Goal: Browse casually

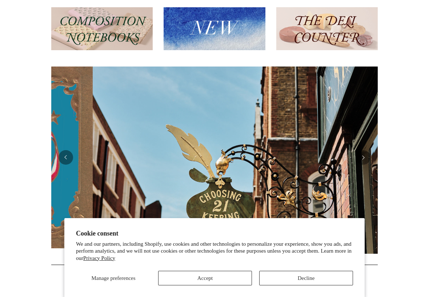
scroll to position [0, 327]
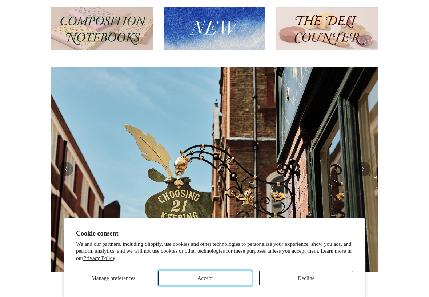
click at [216, 276] on button "Accept" at bounding box center [205, 278] width 94 height 15
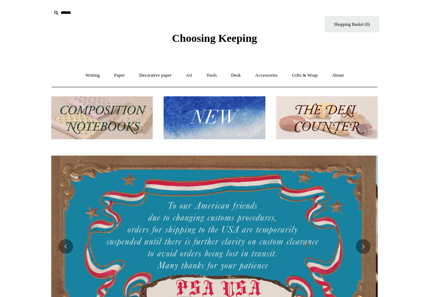
scroll to position [0, 0]
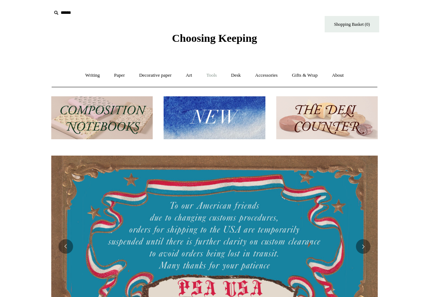
click at [212, 76] on link "Tools +" at bounding box center [212, 75] width 24 height 19
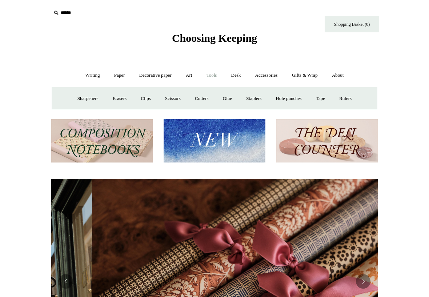
scroll to position [0, 654]
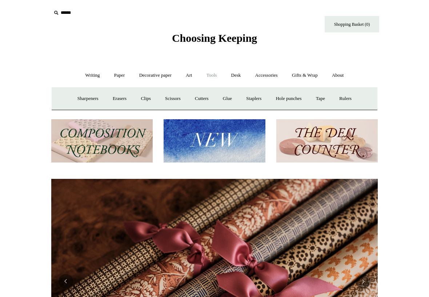
click at [212, 76] on link "Tools -" at bounding box center [212, 75] width 24 height 19
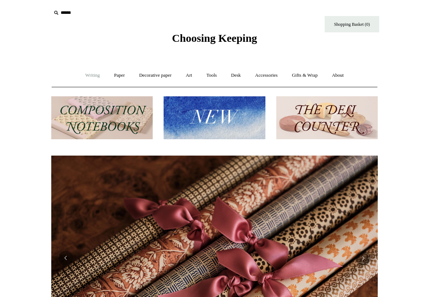
click at [88, 74] on link "Writing +" at bounding box center [93, 75] width 28 height 19
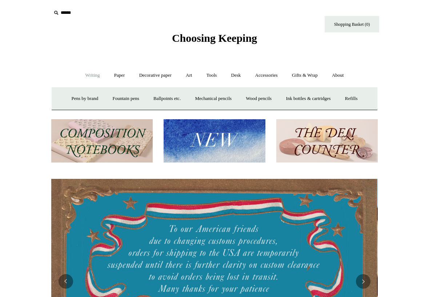
scroll to position [0, 0]
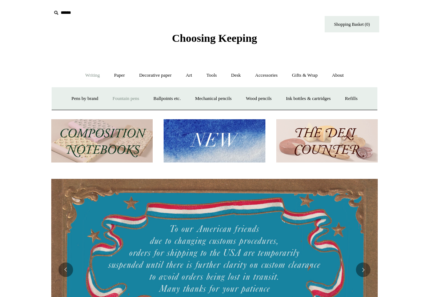
click at [113, 99] on link "Fountain pens +" at bounding box center [126, 98] width 40 height 19
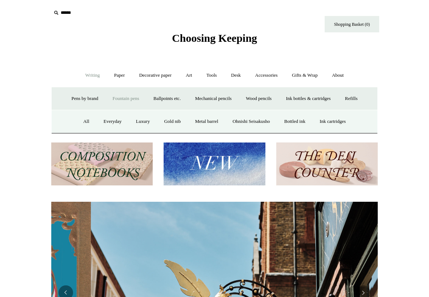
scroll to position [0, 327]
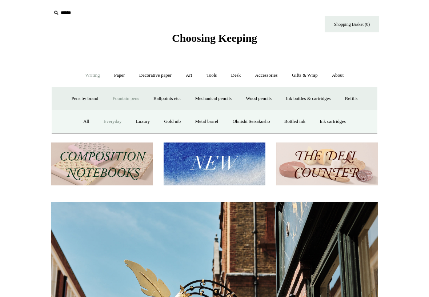
click at [109, 122] on link "Everyday" at bounding box center [112, 121] width 31 height 19
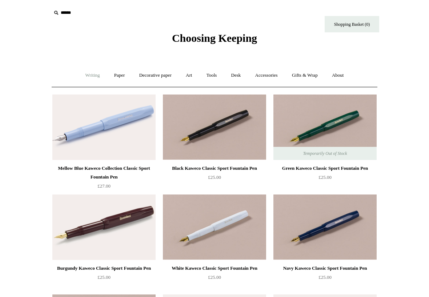
click at [92, 76] on link "Writing +" at bounding box center [93, 75] width 28 height 19
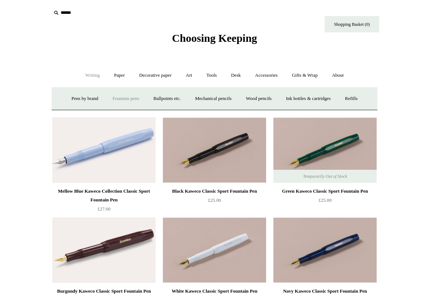
click at [127, 99] on link "Fountain pens +" at bounding box center [126, 98] width 40 height 19
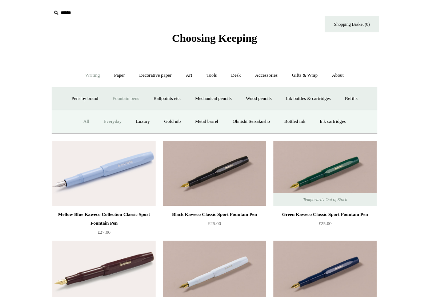
click at [83, 119] on link "All" at bounding box center [86, 121] width 19 height 19
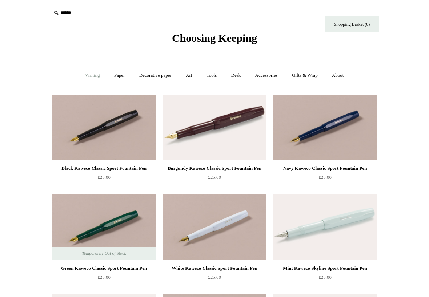
click at [92, 79] on link "Writing +" at bounding box center [93, 75] width 28 height 19
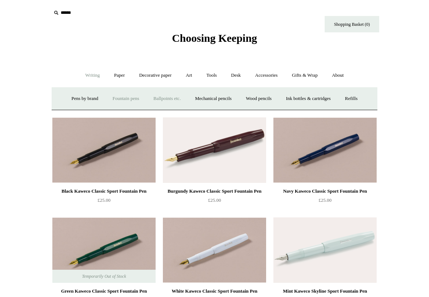
click at [171, 99] on link "Ballpoints etc. +" at bounding box center [167, 98] width 40 height 19
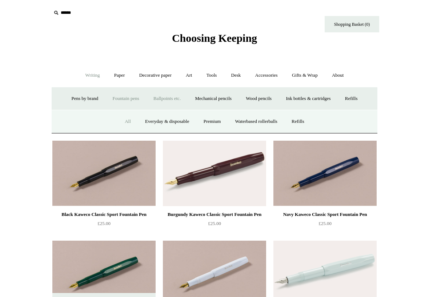
click at [127, 123] on link "All" at bounding box center [127, 121] width 19 height 19
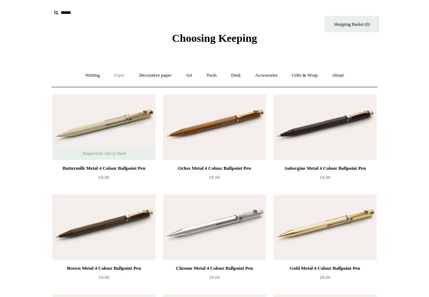
click at [112, 71] on link "Paper +" at bounding box center [120, 75] width 24 height 19
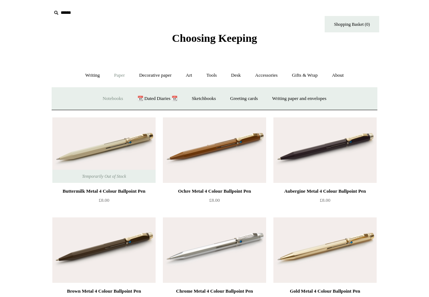
click at [113, 101] on link "Notebooks +" at bounding box center [112, 98] width 33 height 19
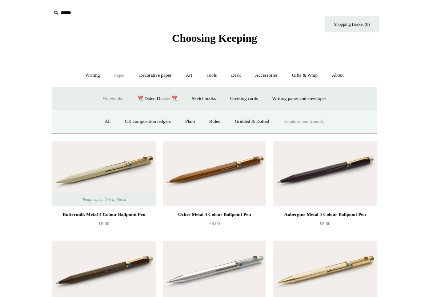
click at [301, 121] on link "Fountain pen friendly" at bounding box center [304, 121] width 54 height 19
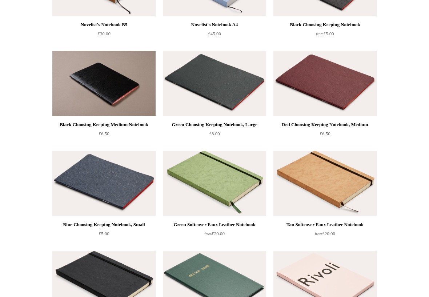
scroll to position [645, 0]
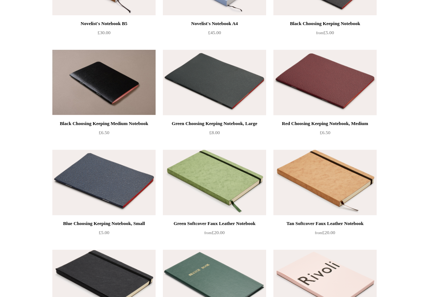
click at [332, 80] on img at bounding box center [325, 83] width 103 height 66
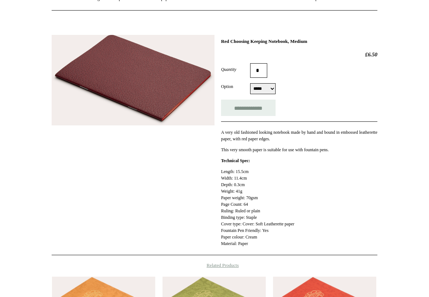
scroll to position [72, 0]
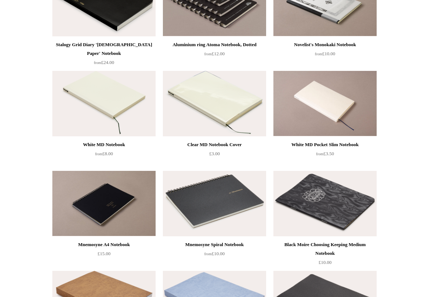
scroll to position [322, 0]
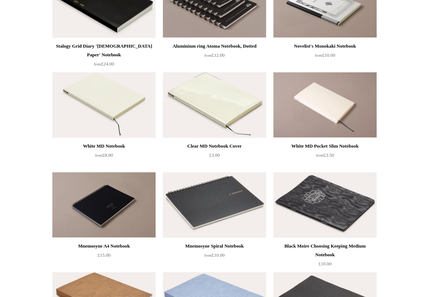
click at [109, 104] on img at bounding box center [103, 105] width 103 height 66
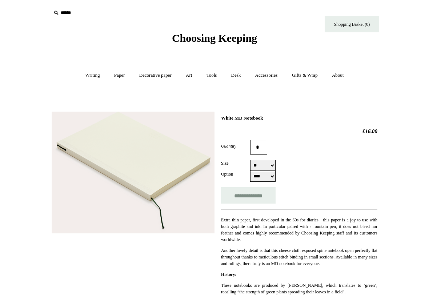
click at [266, 176] on select "**** ***** ***** ***" at bounding box center [262, 176] width 25 height 11
click at [250, 172] on select "**** ***** ***** ***" at bounding box center [262, 176] width 25 height 11
click at [265, 182] on select "**** ***** ***** ***" at bounding box center [262, 176] width 25 height 11
click at [250, 172] on select "**** ***** ***** ***" at bounding box center [262, 176] width 25 height 11
click at [262, 179] on select "**** ***** ***** ***" at bounding box center [262, 176] width 25 height 11
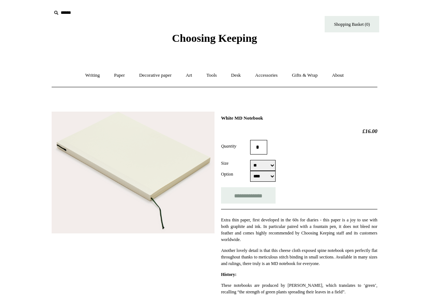
select select "*****"
click at [250, 172] on select "**** ***** ***** ***" at bounding box center [262, 176] width 25 height 11
click at [265, 166] on select "** ******* ** **" at bounding box center [262, 165] width 25 height 11
select select "**"
click at [250, 161] on select "** ******* ** **" at bounding box center [262, 165] width 25 height 11
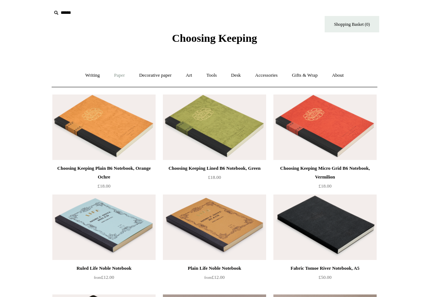
click at [117, 75] on link "Paper +" at bounding box center [120, 75] width 24 height 19
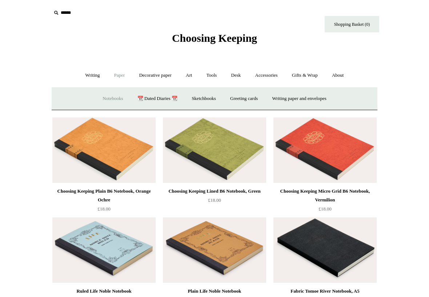
click at [112, 98] on link "Notebooks +" at bounding box center [112, 98] width 33 height 19
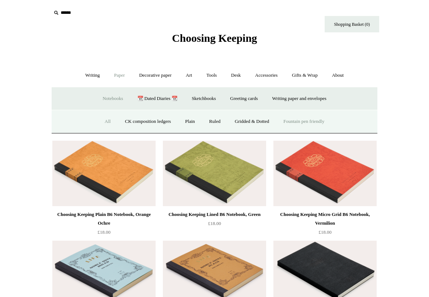
click at [108, 123] on link "All" at bounding box center [107, 121] width 19 height 19
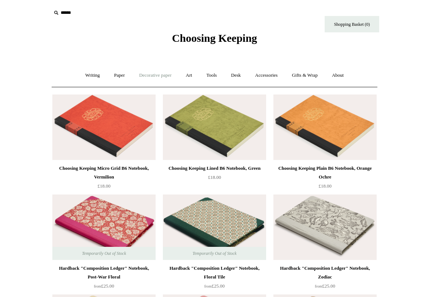
click at [158, 72] on link "Decorative paper +" at bounding box center [155, 75] width 45 height 19
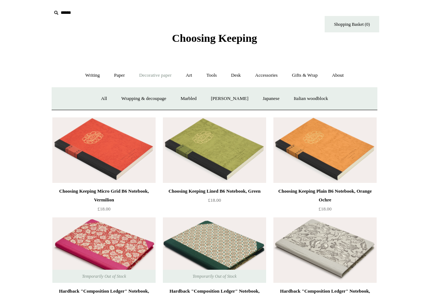
click at [158, 72] on link "Decorative paper -" at bounding box center [155, 75] width 45 height 19
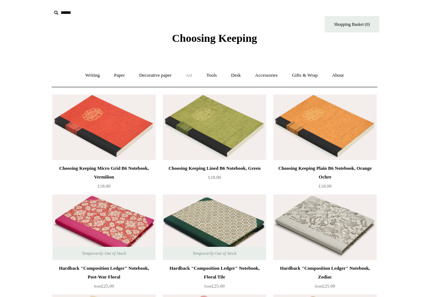
click at [191, 75] on link "Art +" at bounding box center [188, 75] width 19 height 19
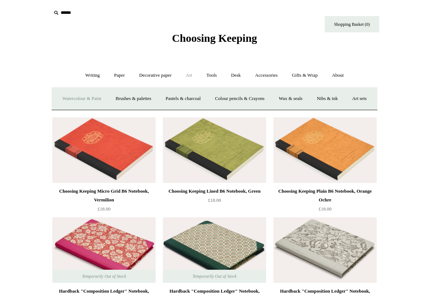
click at [93, 98] on link "Watercolour & Paint" at bounding box center [82, 98] width 52 height 19
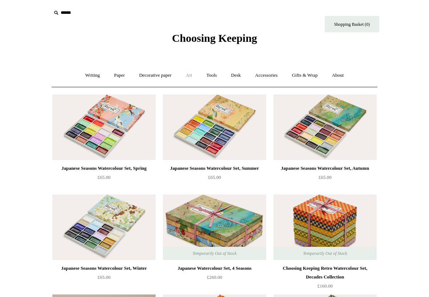
click at [190, 74] on link "Art +" at bounding box center [188, 75] width 19 height 19
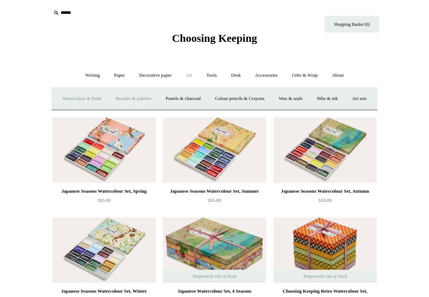
click at [143, 99] on link "Brushes & palettes" at bounding box center [133, 98] width 49 height 19
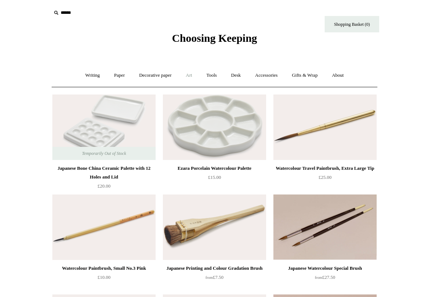
click at [186, 74] on link "Art +" at bounding box center [188, 75] width 19 height 19
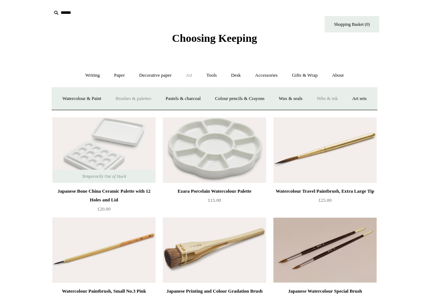
click at [345, 97] on link "Nibs & ink" at bounding box center [327, 98] width 34 height 19
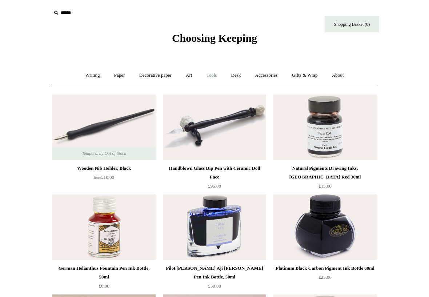
click at [215, 76] on link "Tools +" at bounding box center [212, 75] width 24 height 19
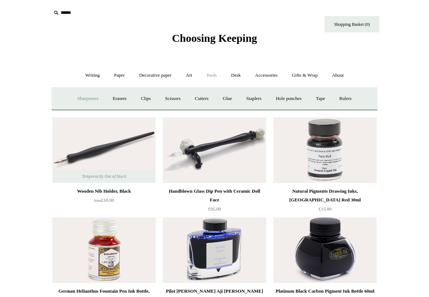
click at [80, 99] on link "Sharpeners" at bounding box center [88, 98] width 34 height 19
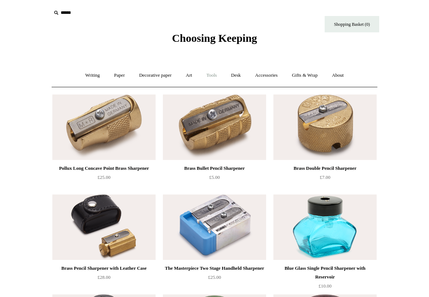
click at [211, 75] on link "Tools +" at bounding box center [212, 75] width 24 height 19
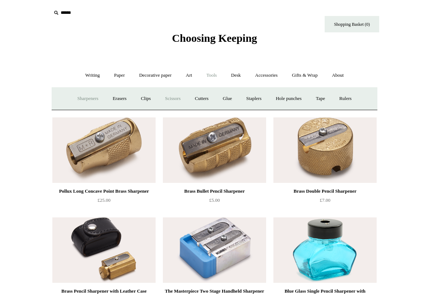
click at [167, 101] on link "Scissors" at bounding box center [173, 98] width 29 height 19
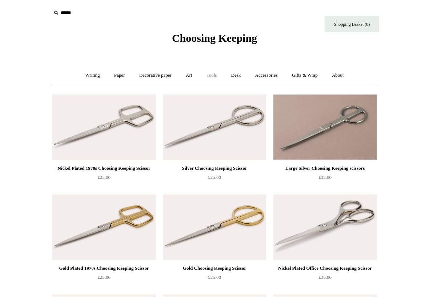
click at [215, 75] on link "Tools +" at bounding box center [212, 75] width 24 height 19
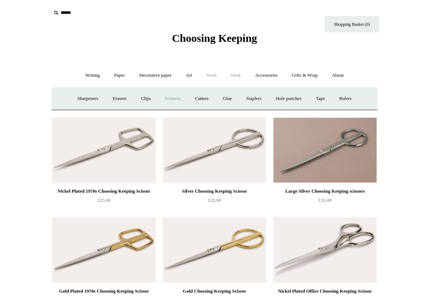
click at [241, 74] on link "Desk +" at bounding box center [236, 75] width 23 height 19
click at [209, 96] on link "Folders" at bounding box center [207, 98] width 27 height 19
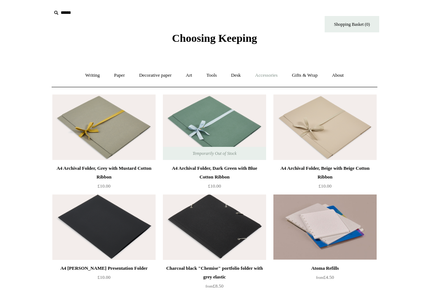
click at [267, 77] on link "Accessories +" at bounding box center [267, 75] width 36 height 19
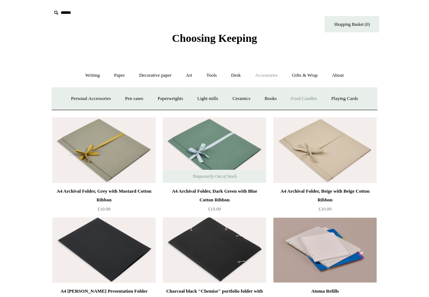
click at [310, 98] on link "Food Candles" at bounding box center [304, 98] width 39 height 19
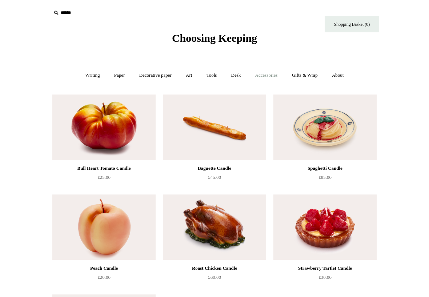
click at [271, 78] on link "Accessories +" at bounding box center [267, 75] width 36 height 19
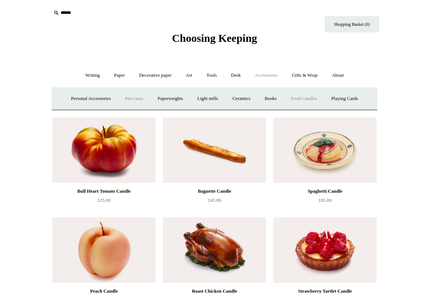
click at [132, 102] on link "Pen cases" at bounding box center [134, 98] width 31 height 19
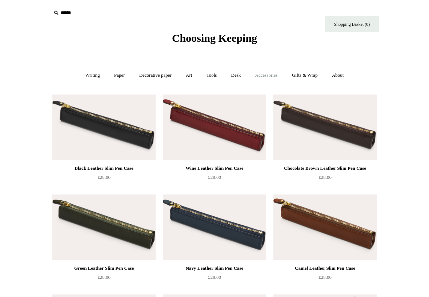
click at [270, 76] on link "Accessories +" at bounding box center [267, 75] width 36 height 19
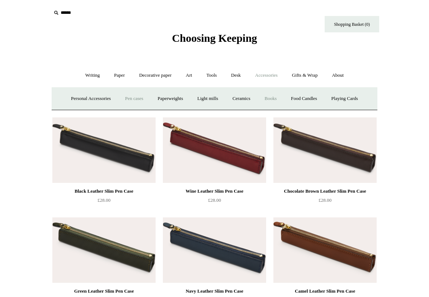
click at [283, 98] on link "Books" at bounding box center [270, 98] width 25 height 19
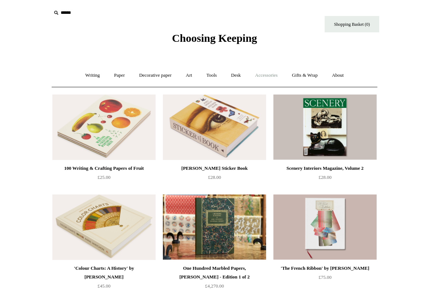
click at [271, 78] on link "Accessories +" at bounding box center [267, 75] width 36 height 19
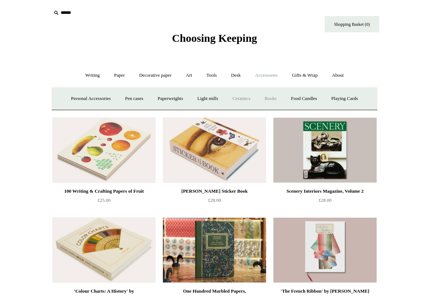
click at [246, 96] on link "Ceramics +" at bounding box center [241, 98] width 31 height 19
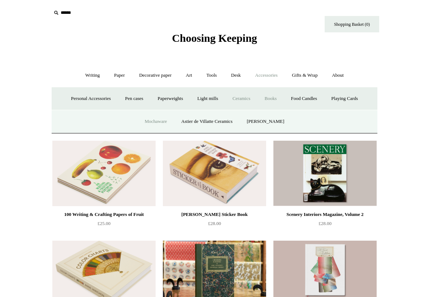
click at [148, 125] on link "Mochaware" at bounding box center [155, 121] width 35 height 19
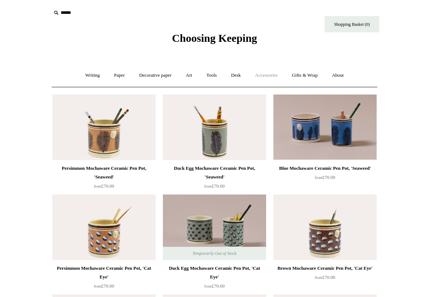
click at [271, 74] on link "Accessories +" at bounding box center [267, 75] width 36 height 19
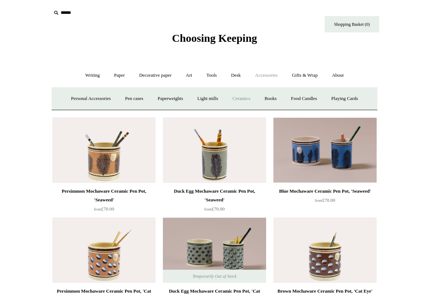
click at [238, 100] on link "Ceramics +" at bounding box center [241, 98] width 31 height 19
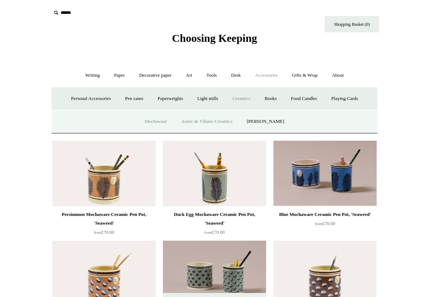
click at [202, 122] on link "Astier de Villatte Ceramics" at bounding box center [207, 121] width 64 height 19
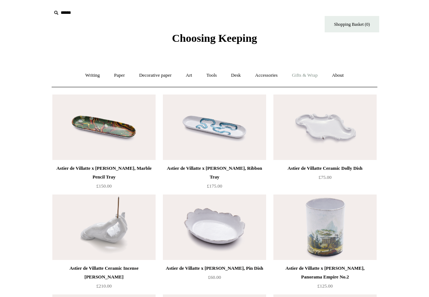
click at [310, 75] on link "Gifts & Wrap +" at bounding box center [305, 75] width 39 height 19
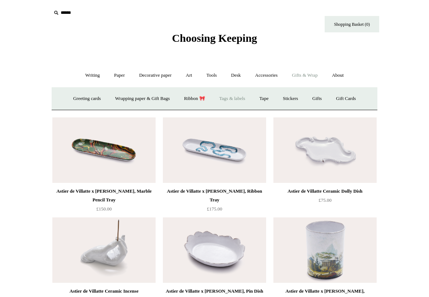
click at [238, 101] on link "Tags & labels" at bounding box center [232, 98] width 39 height 19
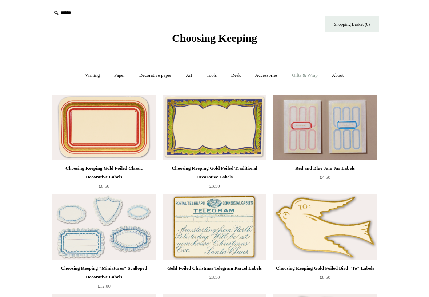
click at [304, 79] on link "Gifts & Wrap +" at bounding box center [305, 75] width 39 height 19
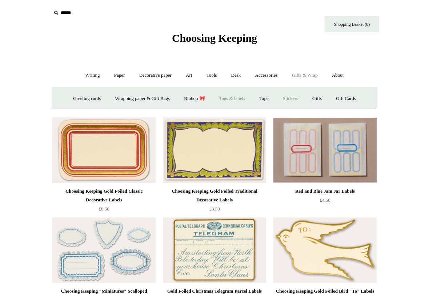
click at [296, 99] on link "Stickers" at bounding box center [291, 98] width 28 height 19
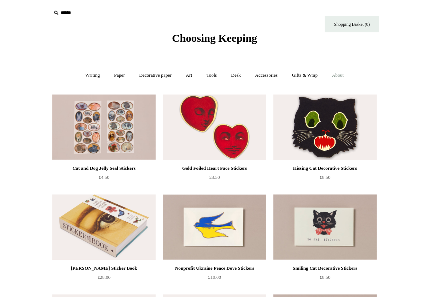
click at [347, 76] on link "About +" at bounding box center [338, 75] width 25 height 19
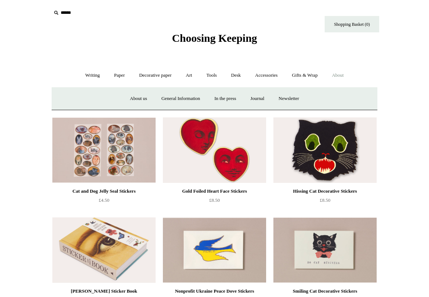
click at [347, 78] on link "About -" at bounding box center [338, 75] width 25 height 19
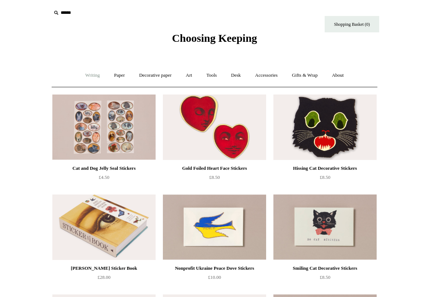
click at [91, 78] on link "Writing +" at bounding box center [93, 75] width 28 height 19
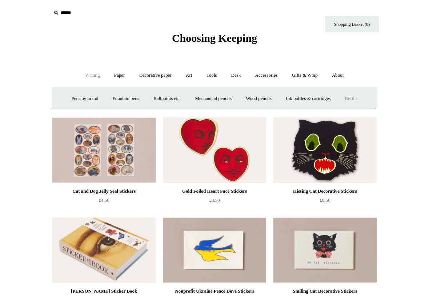
click at [365, 99] on link "Refills +" at bounding box center [352, 98] width 26 height 19
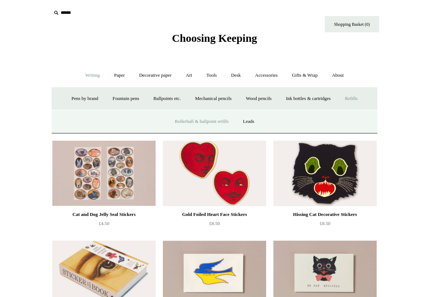
click at [210, 124] on link "Rollerball & ballpoint refills" at bounding box center [201, 121] width 67 height 19
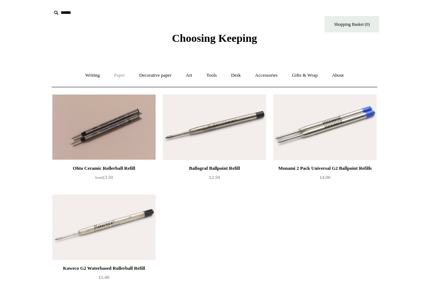
click at [108, 77] on link "Paper +" at bounding box center [120, 75] width 24 height 19
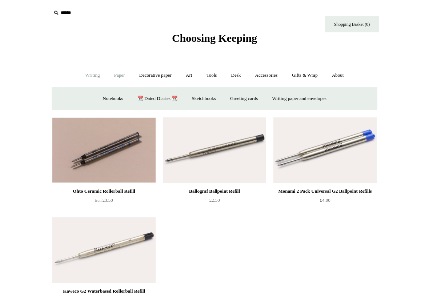
click at [93, 77] on link "Writing +" at bounding box center [93, 75] width 28 height 19
click at [361, 98] on link "Refills +" at bounding box center [352, 98] width 26 height 19
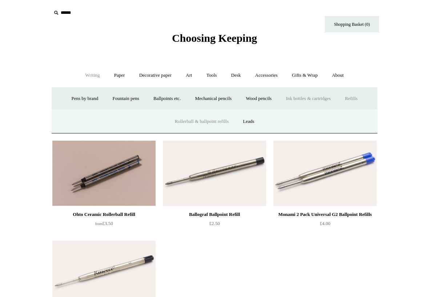
click at [320, 98] on link "Ink bottles & cartridges +" at bounding box center [308, 98] width 58 height 19
click at [293, 123] on link "Converter cartridges" at bounding box center [284, 121] width 52 height 19
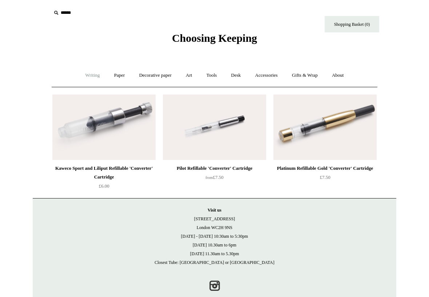
click at [90, 74] on link "Writing +" at bounding box center [93, 75] width 28 height 19
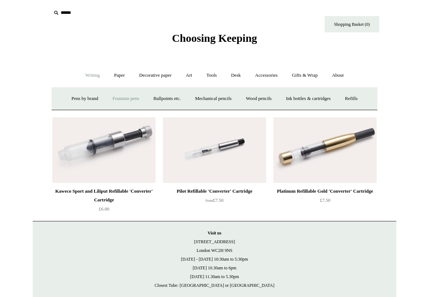
click at [118, 98] on link "Fountain pens +" at bounding box center [126, 98] width 40 height 19
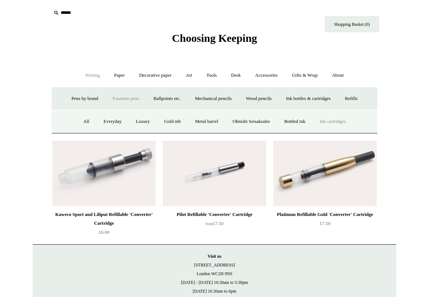
click at [334, 121] on link "Ink cartridges" at bounding box center [332, 121] width 39 height 19
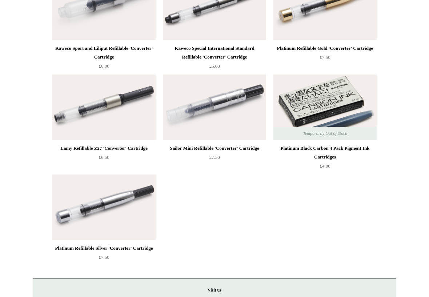
scroll to position [587, 0]
